Goal: Find specific page/section: Find specific page/section

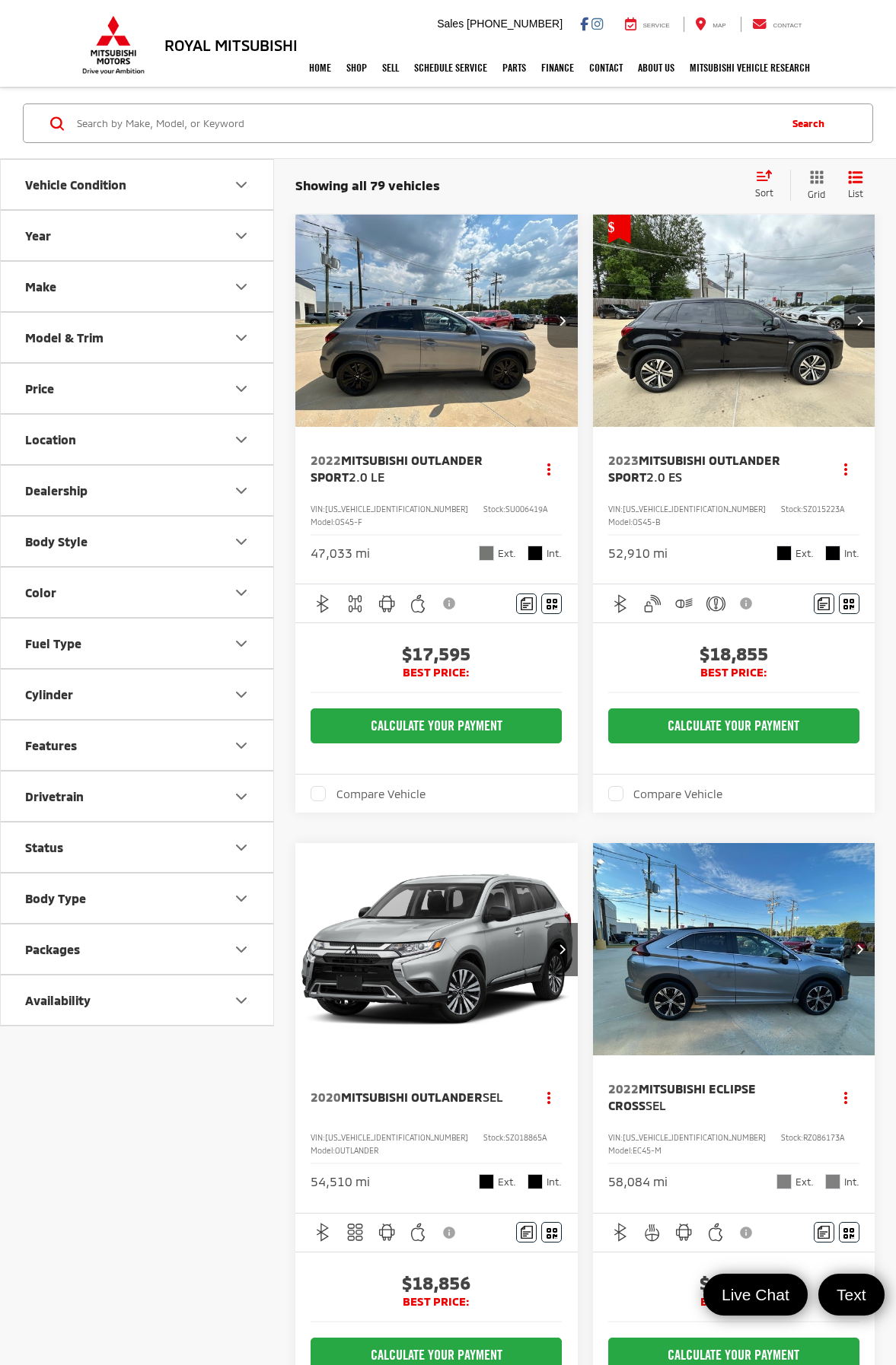
click at [240, 283] on icon "Make" at bounding box center [241, 286] width 18 height 18
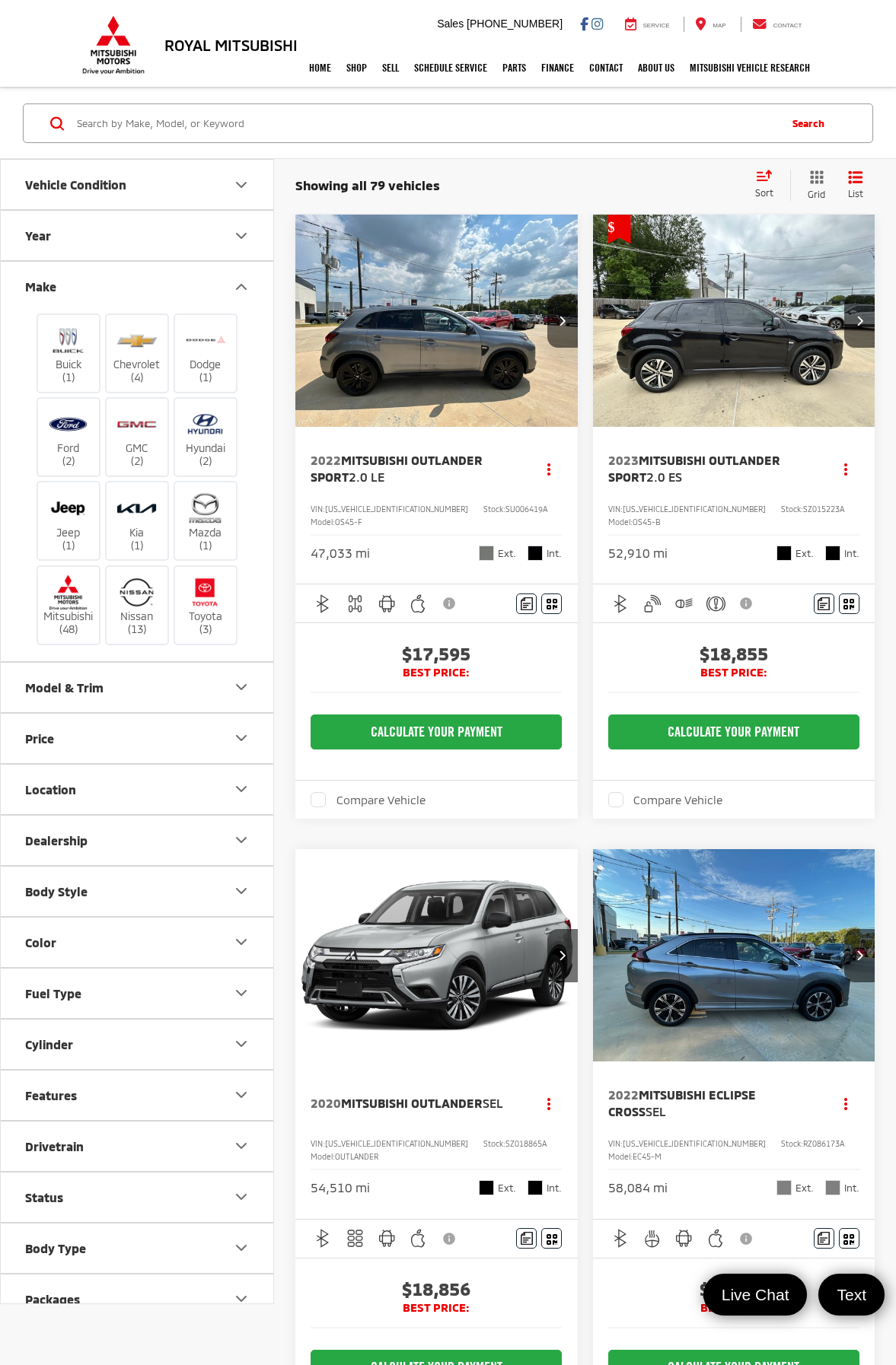
click at [240, 283] on icon "Make" at bounding box center [241, 286] width 18 height 18
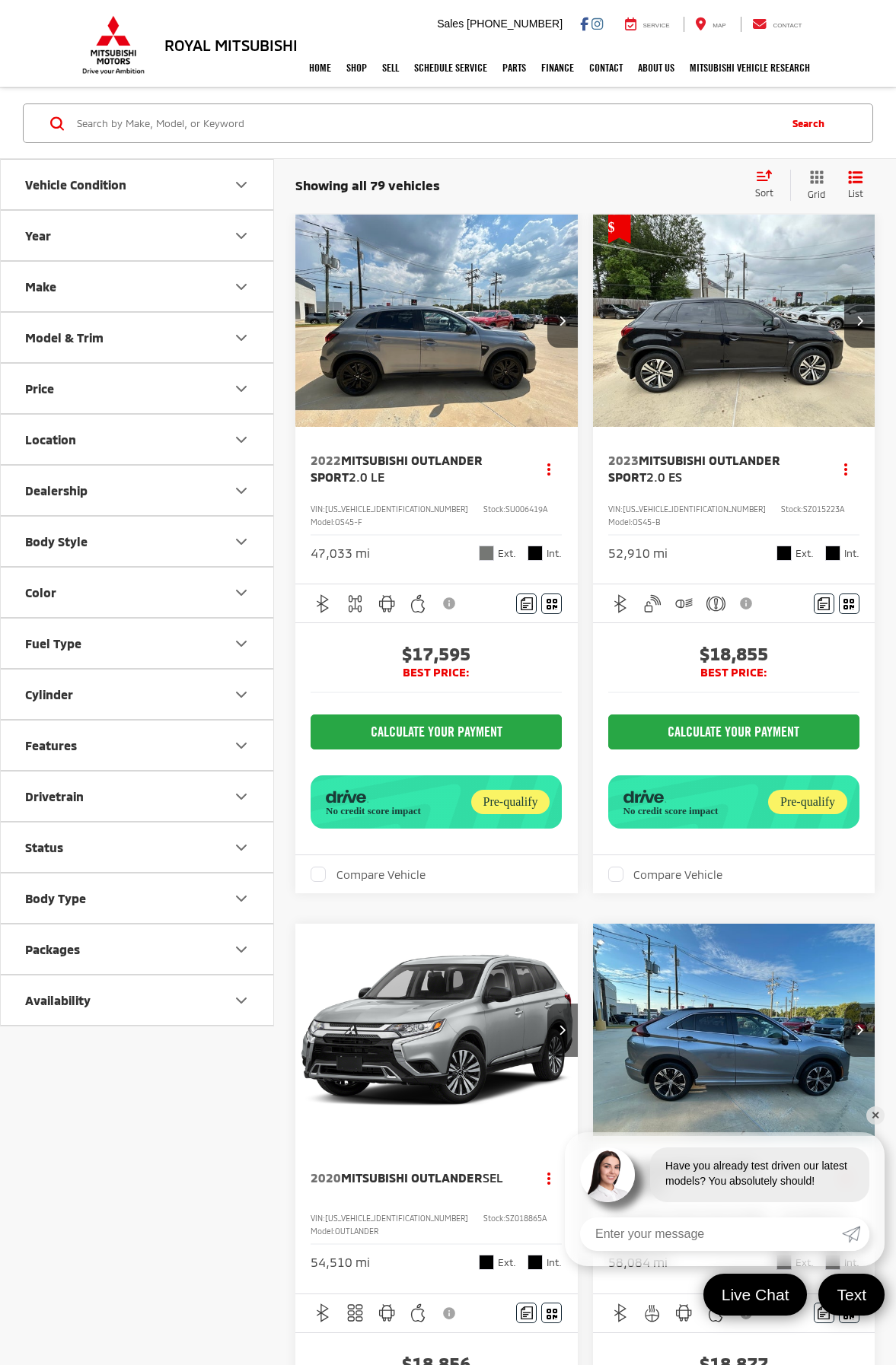
click at [239, 283] on icon "Make" at bounding box center [241, 286] width 18 height 18
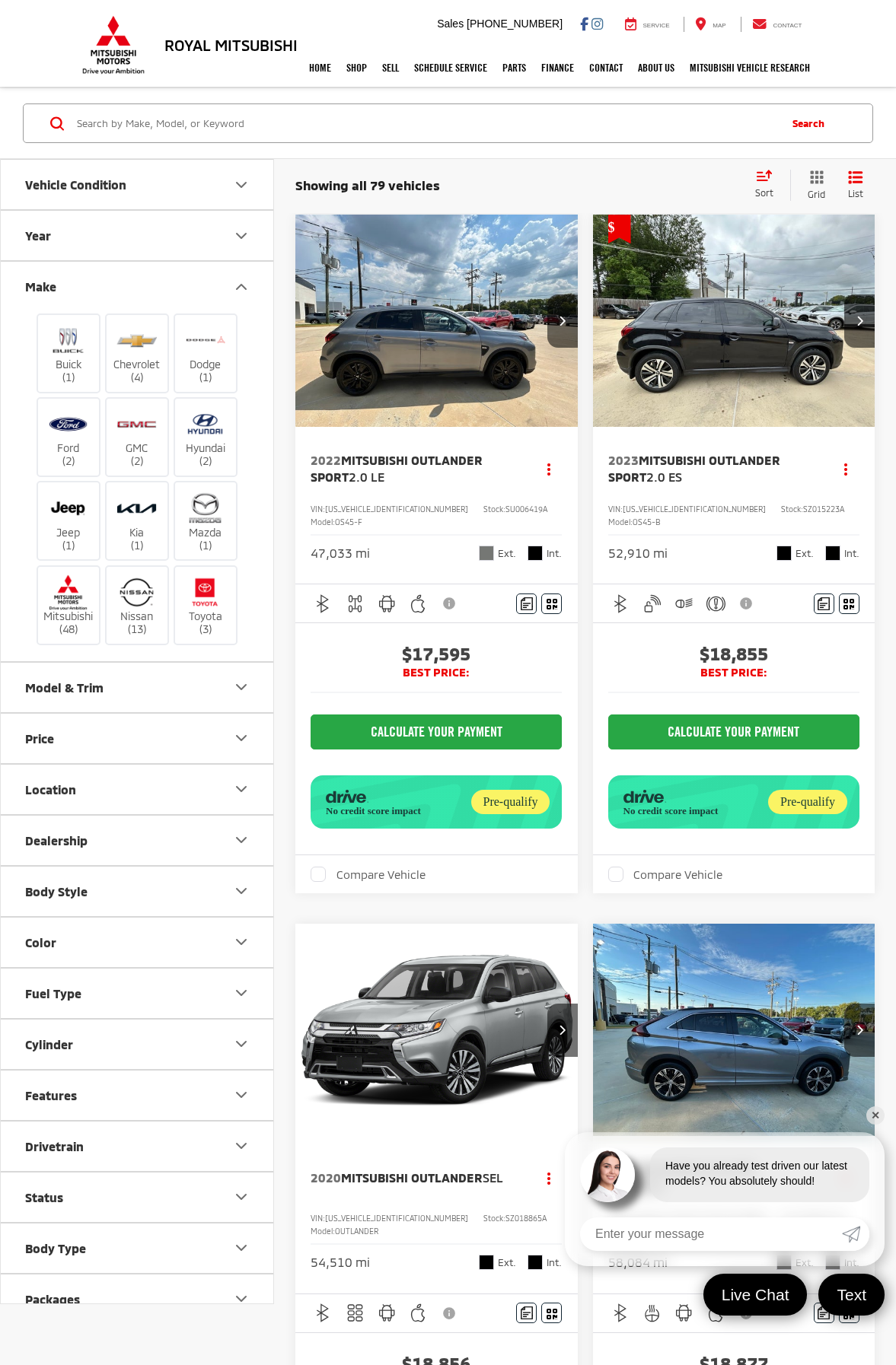
click at [239, 283] on icon "Make" at bounding box center [241, 286] width 18 height 18
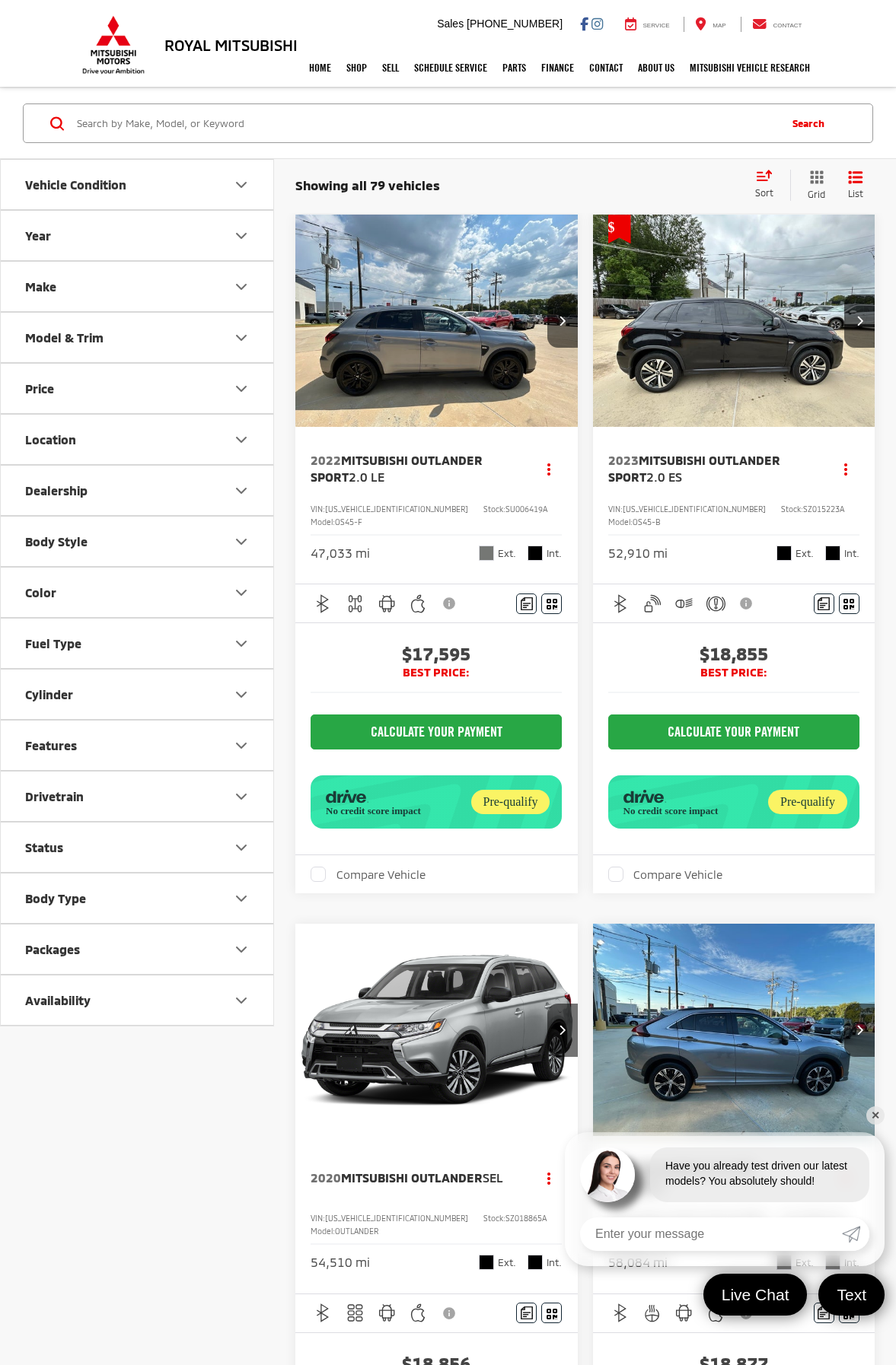
click at [235, 341] on icon "Model & Trim" at bounding box center [241, 337] width 18 height 18
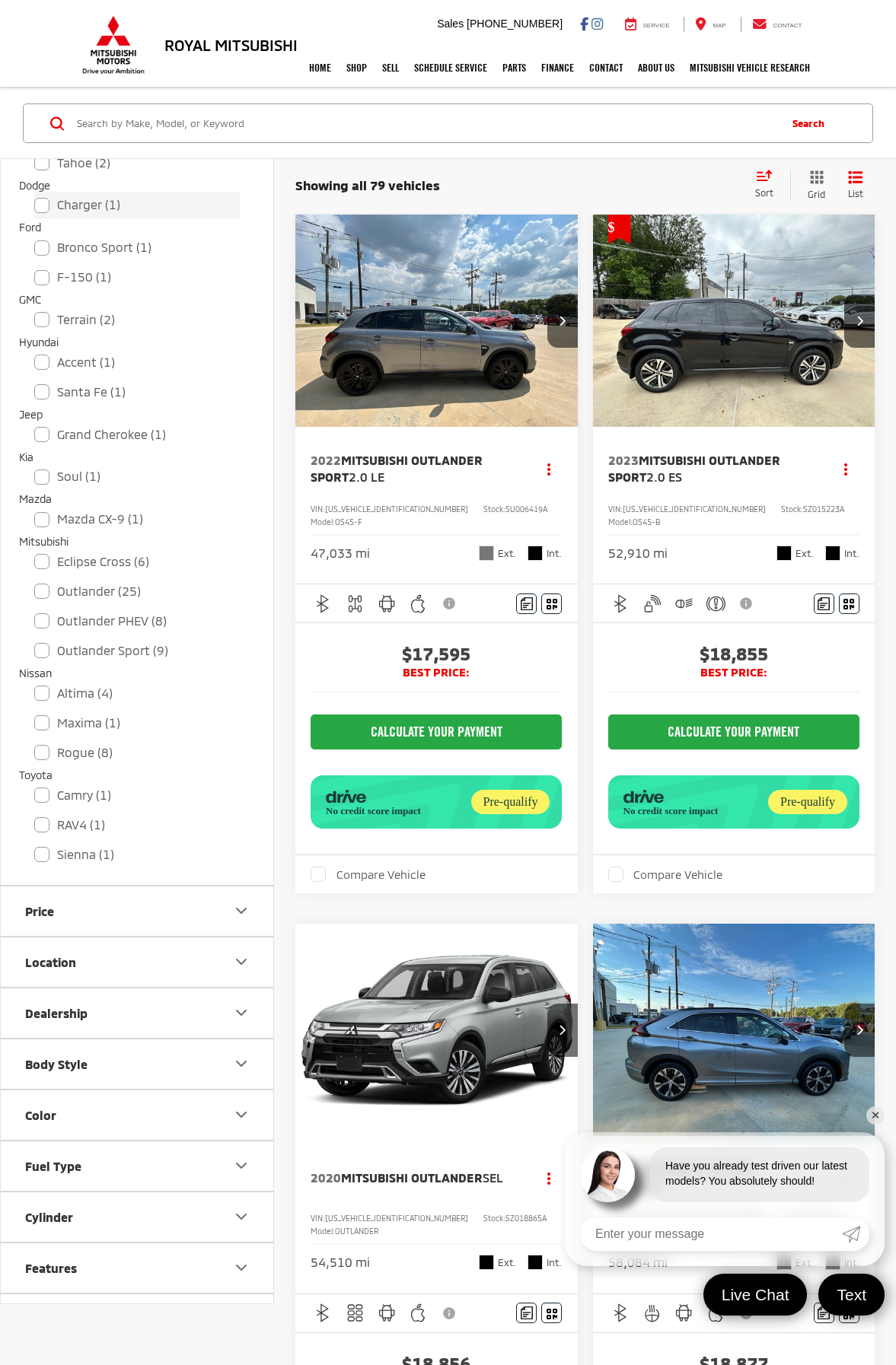
scroll to position [304, 0]
